Goal: Find specific page/section: Find specific page/section

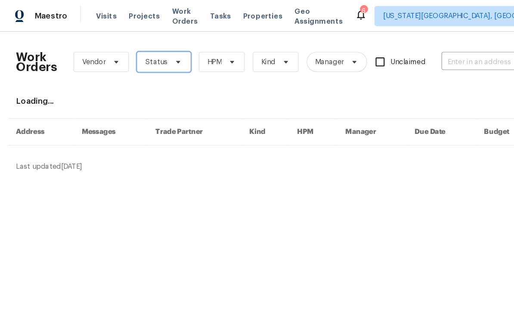
click at [154, 58] on span "Status" at bounding box center [140, 52] width 46 height 17
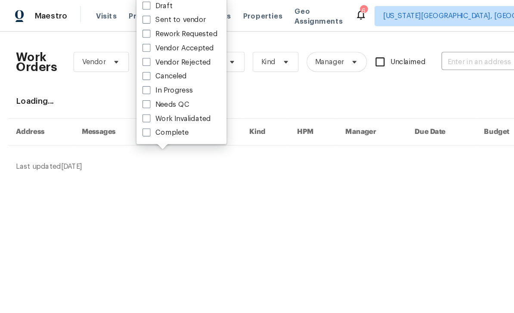
click at [276, 96] on div "Work Orders Vendor Status HPM Kind Manager Unclaimed ​ View Reno Index Loading.…" at bounding box center [257, 90] width 486 height 113
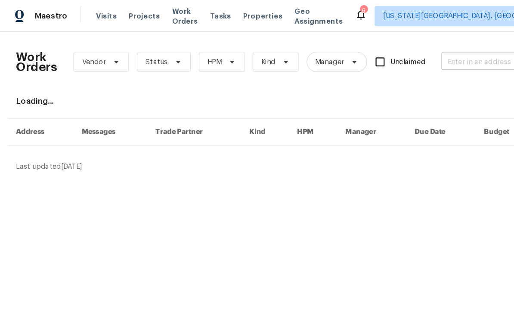
click at [198, 14] on span "Tasks" at bounding box center [189, 14] width 18 height 6
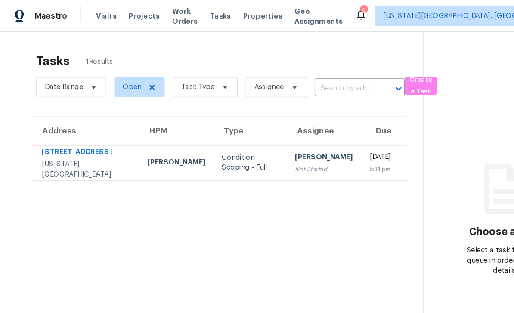
click at [128, 15] on span "Projects" at bounding box center [123, 13] width 27 height 9
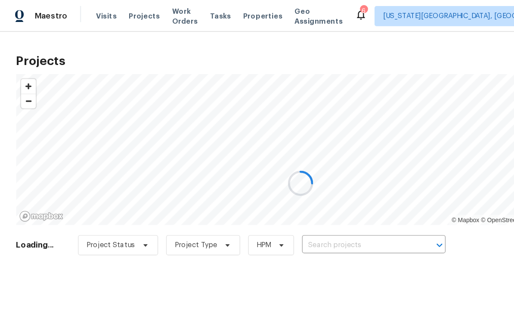
click at [159, 16] on div at bounding box center [257, 156] width 514 height 313
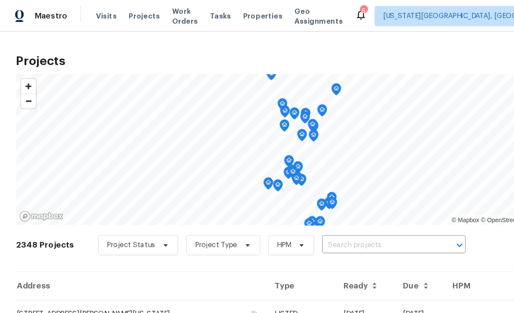
click at [321, 211] on input "text" at bounding box center [325, 209] width 99 height 13
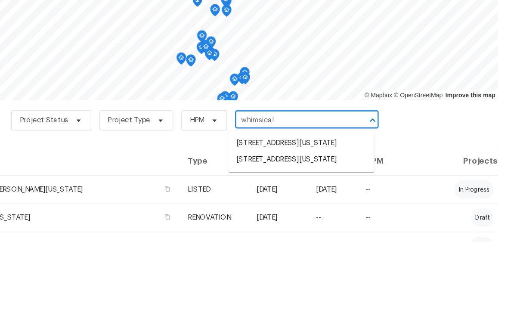
type input "whimsical"
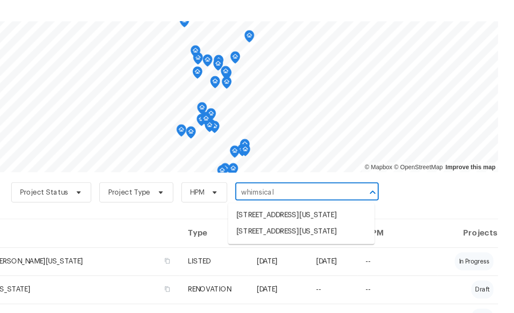
click at [269, 236] on li "[STREET_ADDRESS][US_STATE]" at bounding box center [331, 243] width 125 height 14
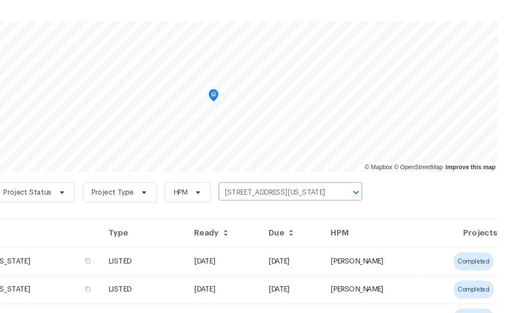
click at [94, 257] on td "[STREET_ADDRESS][US_STATE]" at bounding box center [87, 269] width 146 height 24
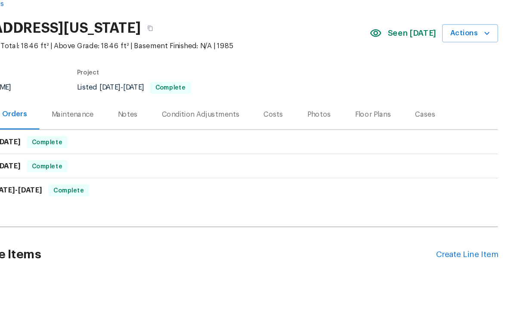
click at [213, 139] on div "Condition Adjustments" at bounding box center [246, 143] width 66 height 9
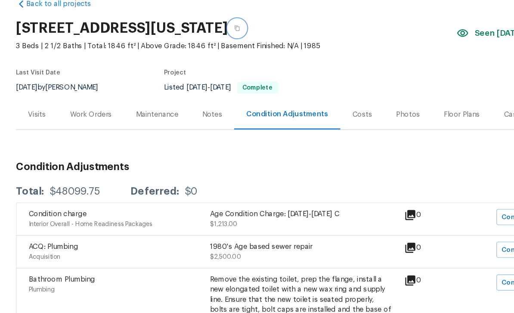
click at [205, 67] on icon "button" at bounding box center [202, 69] width 5 height 5
